Goal: Task Accomplishment & Management: Manage account settings

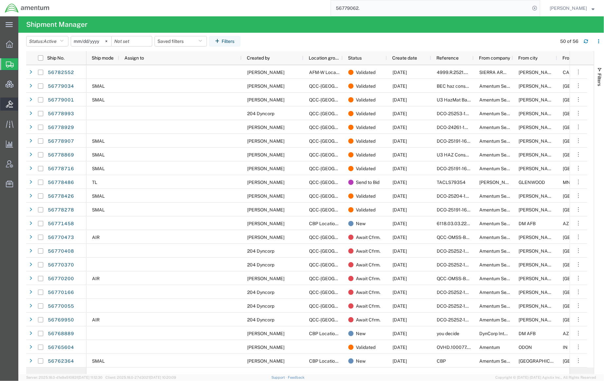
drag, startPoint x: 31, startPoint y: 104, endPoint x: 6, endPoint y: 106, distance: 25.6
click at [23, 104] on span "Bids" at bounding box center [20, 104] width 5 height 13
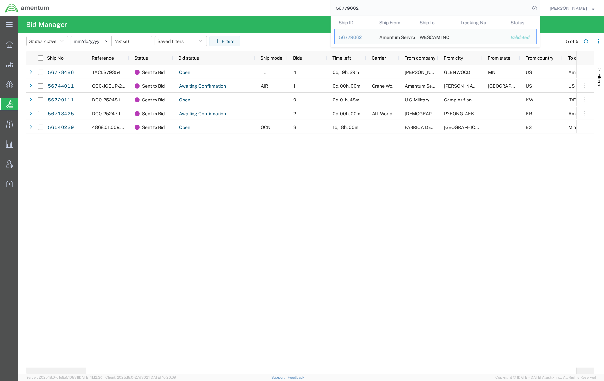
drag, startPoint x: 388, startPoint y: 11, endPoint x: 293, endPoint y: 0, distance: 95.5
click at [293, 0] on div "56779062. Ship ID Ship From Ship To Tracking Nu. Status Ship ID 56779062 Ship F…" at bounding box center [297, 8] width 486 height 16
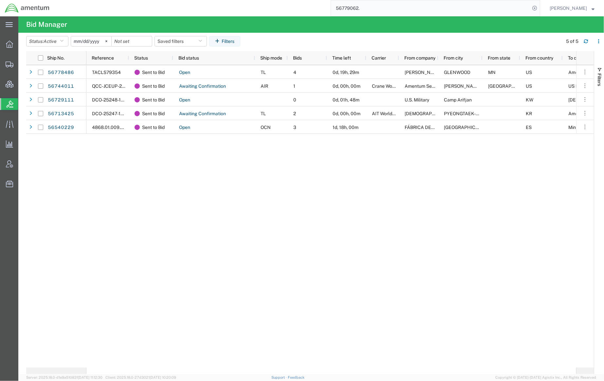
paste input "QCC-OMSS-25227-0234"
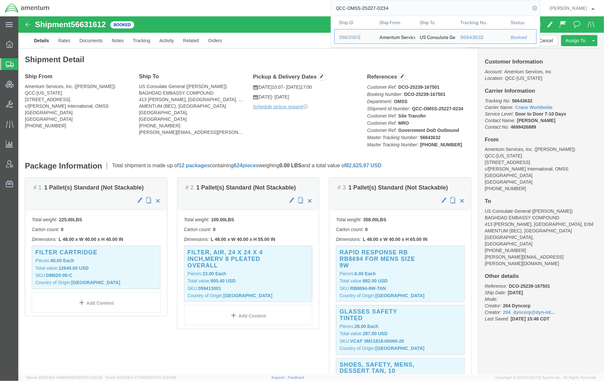
click div "Ship From Amentum Services, Inc. ([PERSON_NAME]) QCC-[US_STATE] [STREET_ADDRESS…"
drag, startPoint x: 434, startPoint y: 10, endPoint x: 153, endPoint y: -7, distance: 281.0
click at [153, 0] on html "main_menu Created with Sketch. Collapse Menu Overview Shipments Shipment Manage…" at bounding box center [302, 190] width 604 height 381
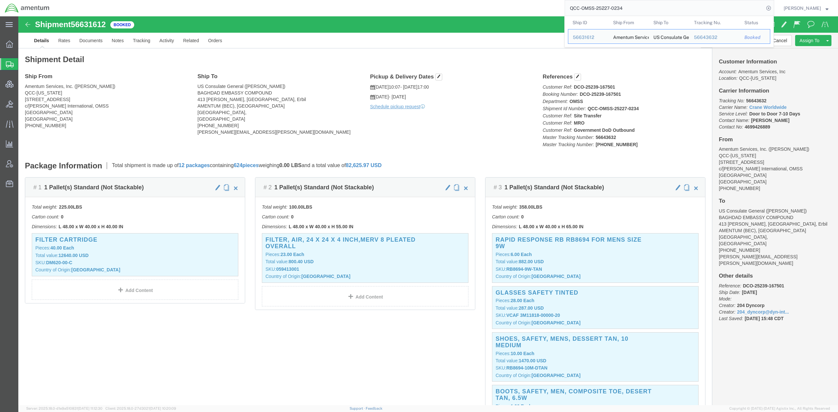
paste input "5569580"
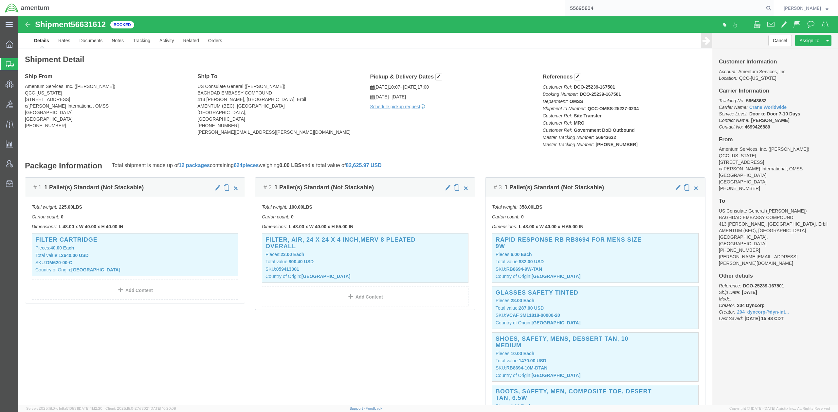
type input "55695804"
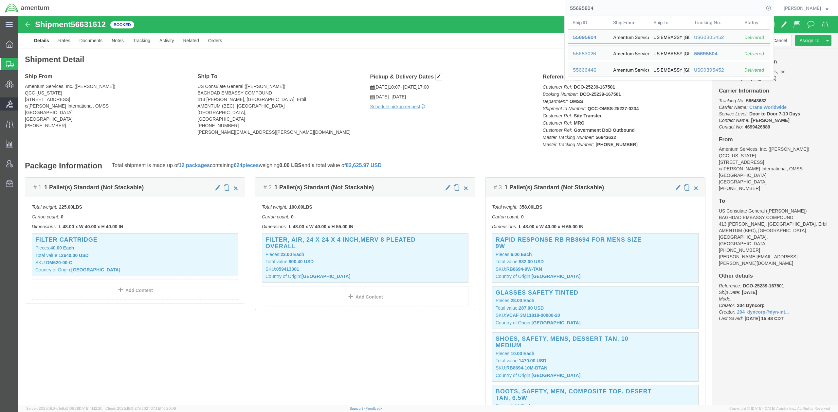
click at [23, 107] on span "Bids" at bounding box center [20, 104] width 5 height 13
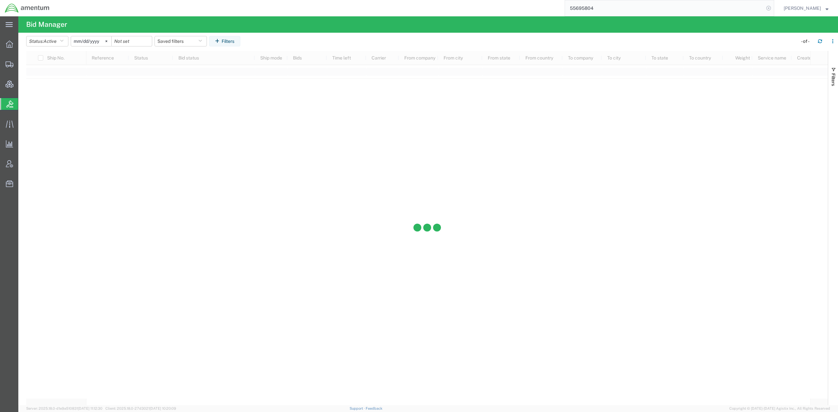
click at [603, 8] on icon at bounding box center [768, 8] width 9 height 9
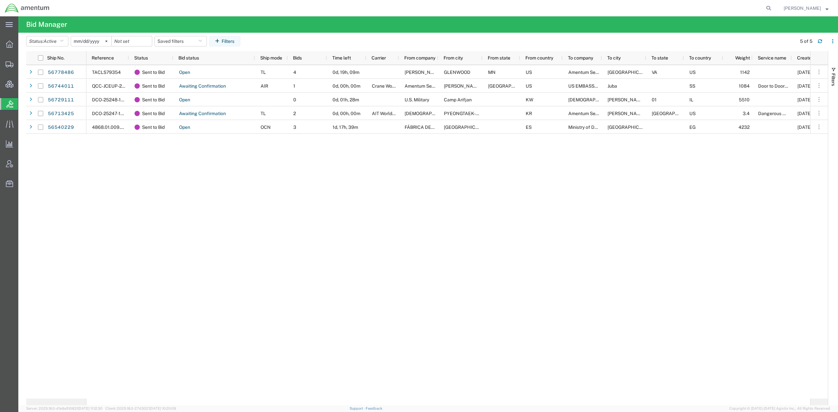
click at [499, 238] on div "TACLS79354 Sent to Bid Open TL 4 0d, 19h, 09m [PERSON_NAME] MACHINES [GEOGRAPHI…" at bounding box center [448, 232] width 724 height 334
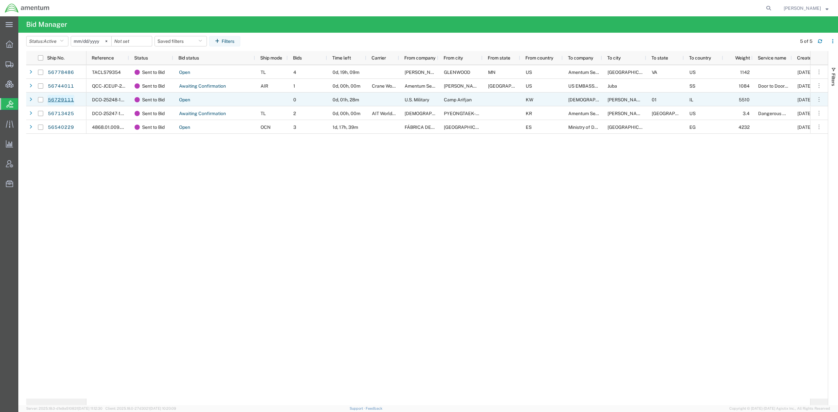
click at [55, 99] on link "56729111" at bounding box center [60, 100] width 27 height 10
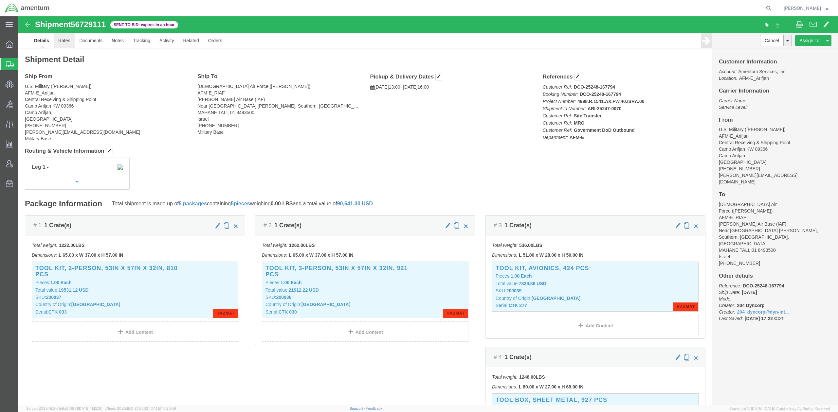
drag, startPoint x: 44, startPoint y: 20, endPoint x: 53, endPoint y: 24, distance: 9.7
click link "Rates"
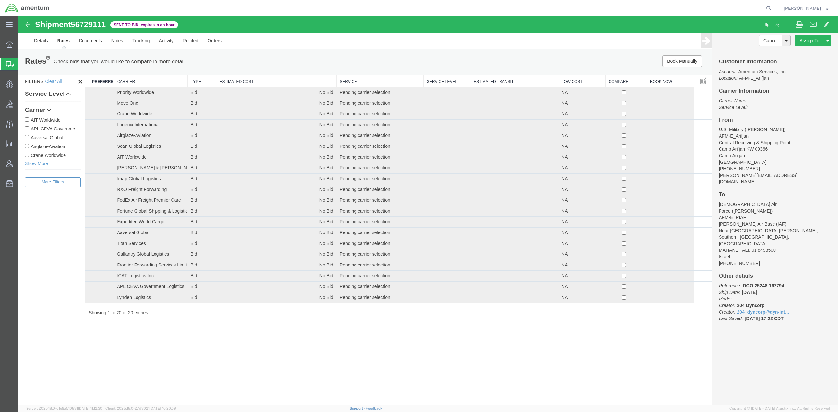
click at [171, 80] on th "Carrier" at bounding box center [151, 81] width 74 height 12
click at [325, 374] on div "Shipment 56729111 20 of 20 Sent to Bid - expires in an hour Details Rates Docum…" at bounding box center [427, 210] width 819 height 389
click at [603, 60] on link "Extend Bid" at bounding box center [761, 61] width 57 height 10
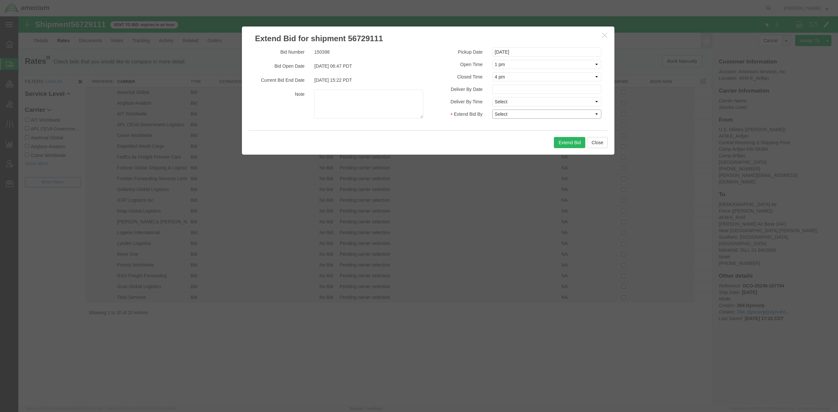
click at [571, 116] on select "Select 30 Min (Rush) 1 Hour (Rush) 2 Hours (Rush) 4 Hours (Rush) 8 Hours (Rush)…" at bounding box center [546, 114] width 109 height 9
select select "24"
click at [492, 110] on select "Select 30 Min (Rush) 1 Hour (Rush) 2 Hours (Rush) 4 Hours (Rush) 8 Hours (Rush)…" at bounding box center [546, 114] width 109 height 9
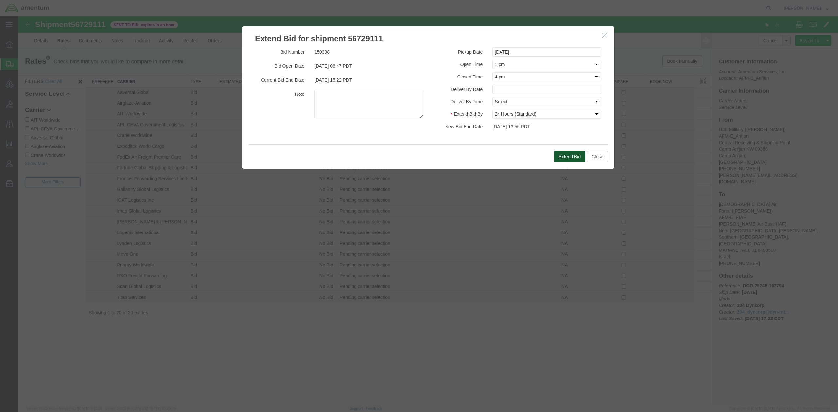
click at [571, 158] on button "Extend Bid" at bounding box center [569, 156] width 31 height 11
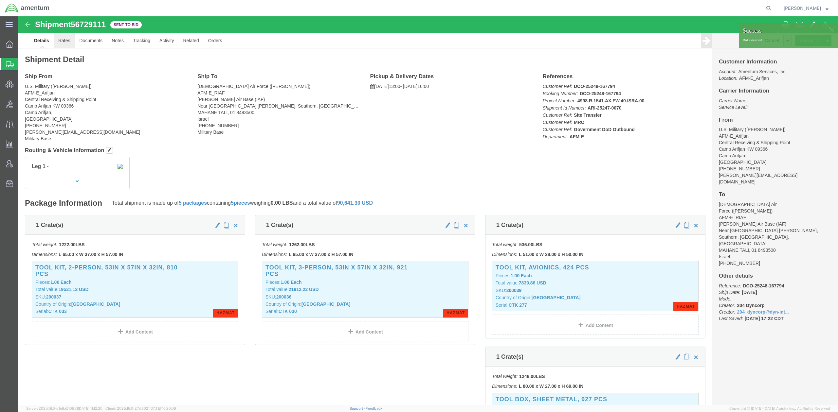
click link "Rates"
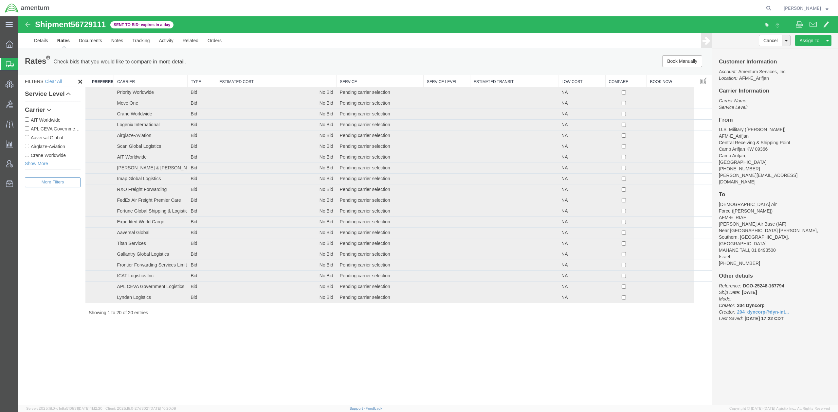
click at [135, 82] on th "Carrier" at bounding box center [151, 81] width 74 height 12
click at [277, 362] on div "Shipment 56729111 20 of 20 Sent to Bid - expires in a day Details Rates Documen…" at bounding box center [427, 210] width 819 height 389
click at [277, 359] on div "Shipment 56729111 20 of 20 Sent to Bid - expires in a day Details Rates Documen…" at bounding box center [427, 210] width 819 height 389
drag, startPoint x: 38, startPoint y: 103, endPoint x: 349, endPoint y: 7, distance: 324.9
click at [23, 103] on span "Bids" at bounding box center [20, 104] width 5 height 13
